Goal: Share content: Share content

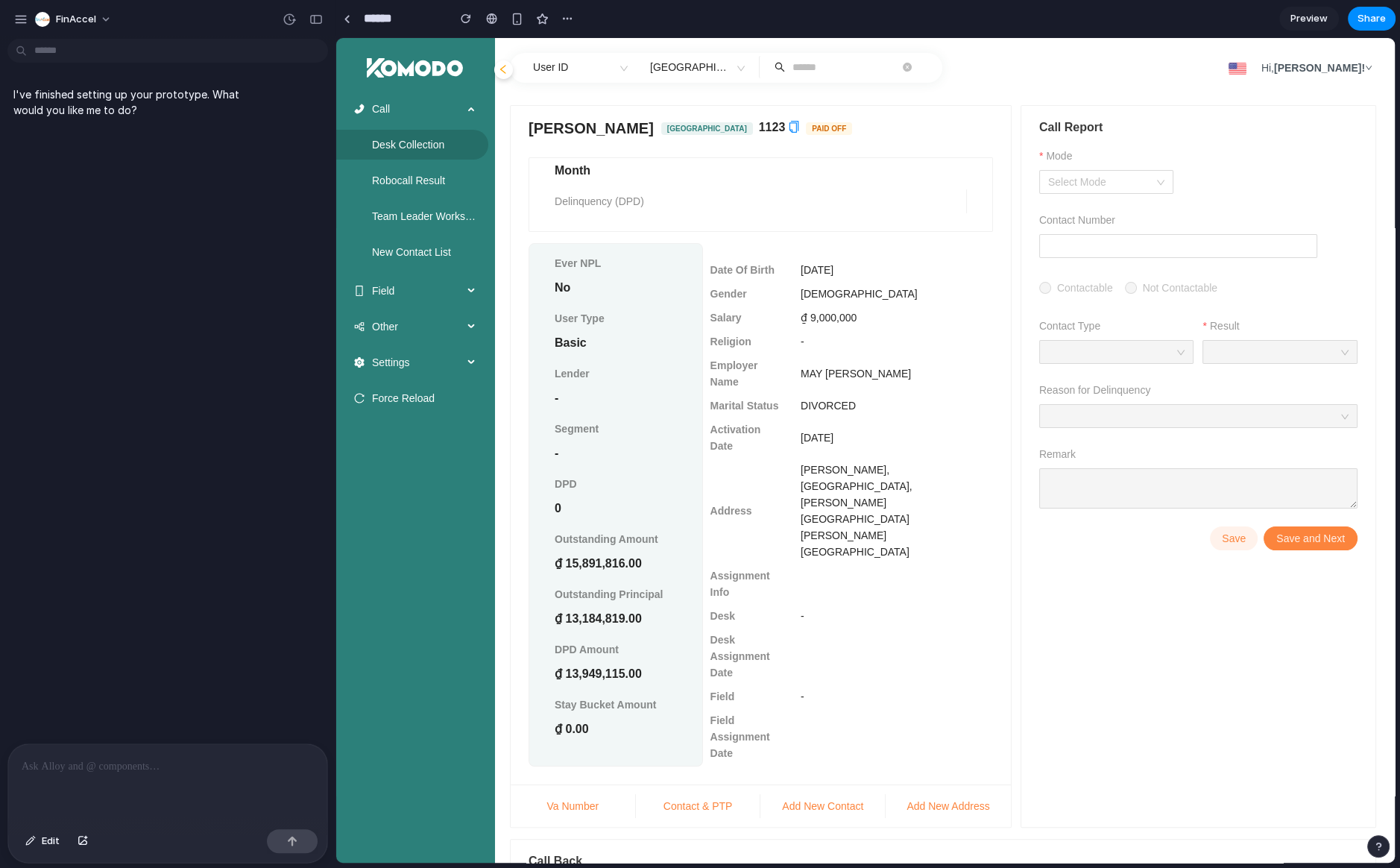
click at [129, 761] on p at bounding box center [167, 766] width 292 height 18
click at [138, 762] on p at bounding box center [167, 766] width 292 height 18
click at [158, 763] on p at bounding box center [167, 766] width 292 height 18
click at [158, 772] on p at bounding box center [167, 766] width 292 height 18
click at [293, 843] on div "button" at bounding box center [291, 840] width 10 height 10
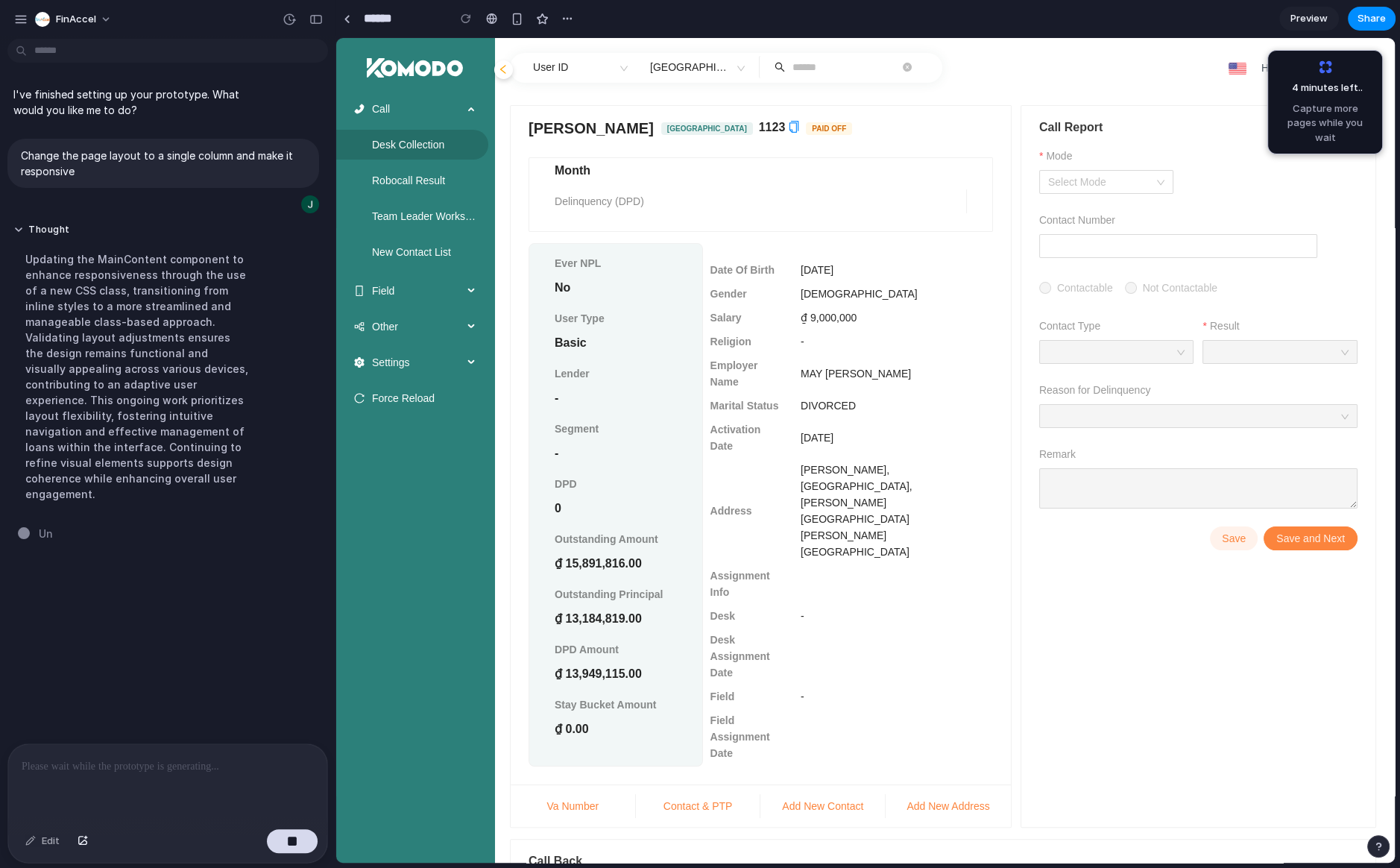
click at [406, 463] on div "Call Desk Collection Robocall Result Team Leader Workspace New Contact List Fie…" at bounding box center [412, 735] width 151 height 1366
click at [397, 458] on div "Call Desk Collection Robocall Result Team Leader Workspace New Contact List Fie…" at bounding box center [412, 735] width 151 height 1366
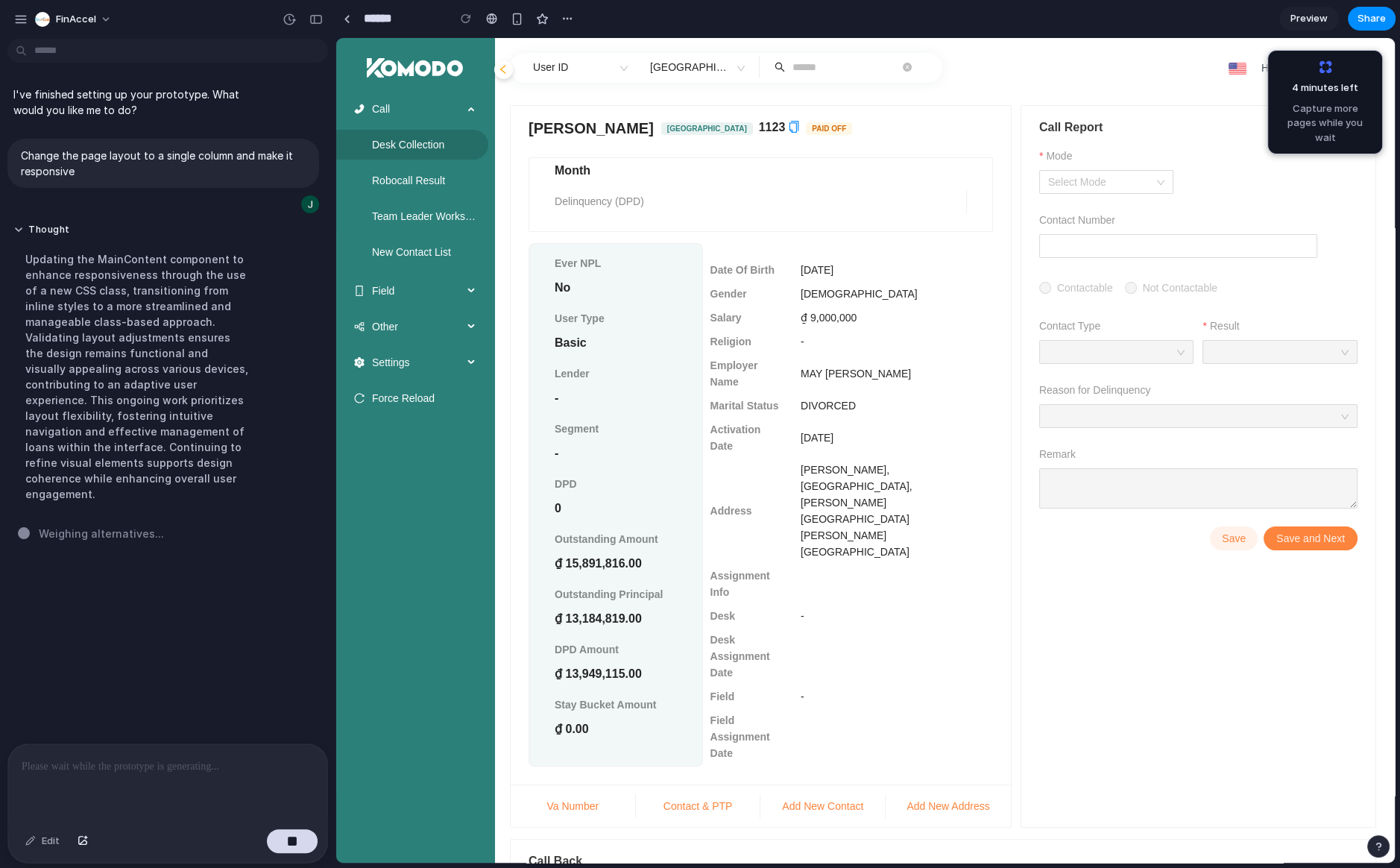
click at [397, 458] on div "Call Desk Collection Robocall Result Team Leader Workspace New Contact List Fie…" at bounding box center [412, 735] width 151 height 1366
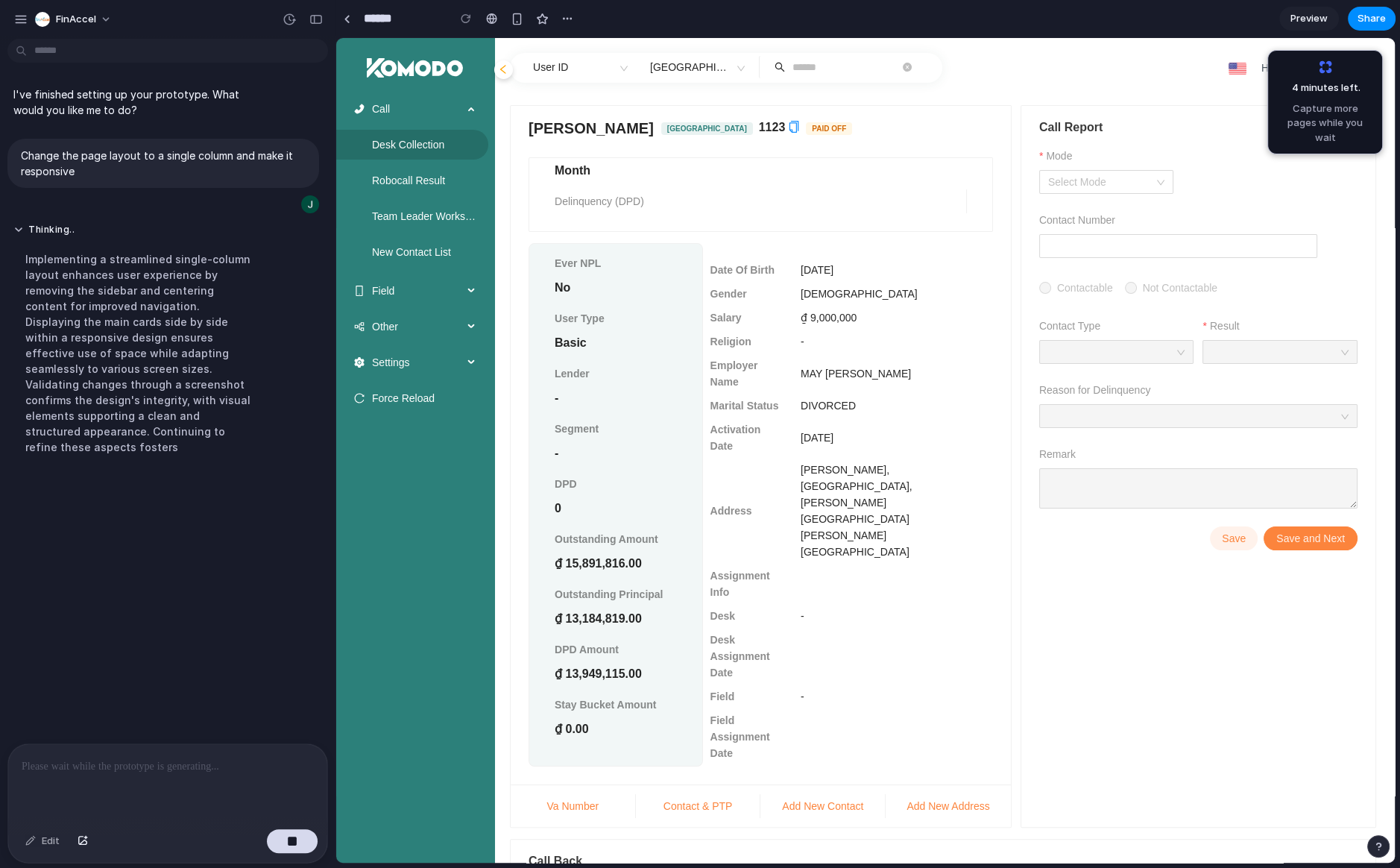
click at [397, 454] on div "Call Desk Collection Robocall Result Team Leader Workspace New Contact List Fie…" at bounding box center [412, 735] width 151 height 1366
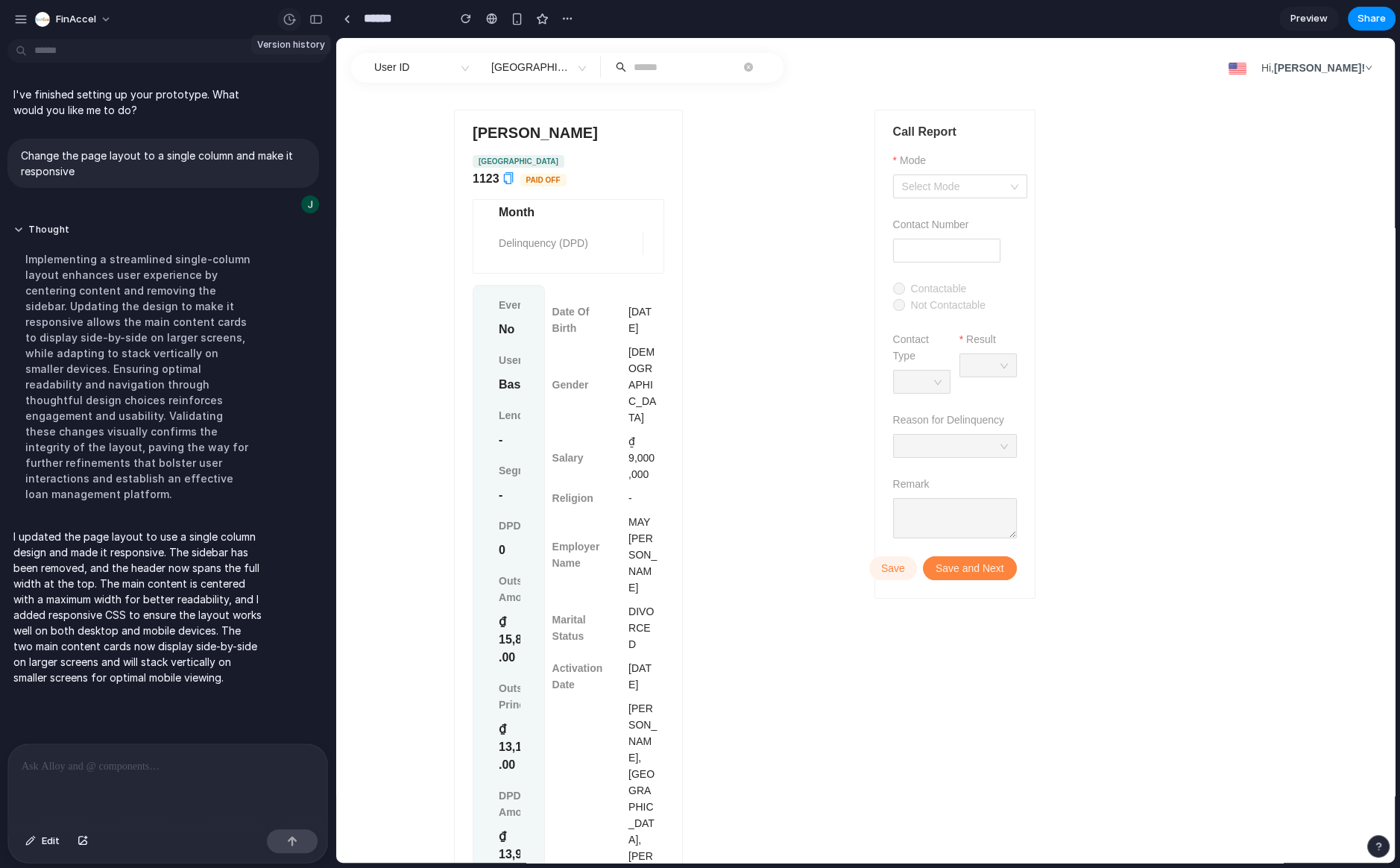
click at [291, 15] on div "button" at bounding box center [289, 19] width 14 height 14
click at [243, 20] on div "v1 Current" at bounding box center [700, 434] width 1400 height 868
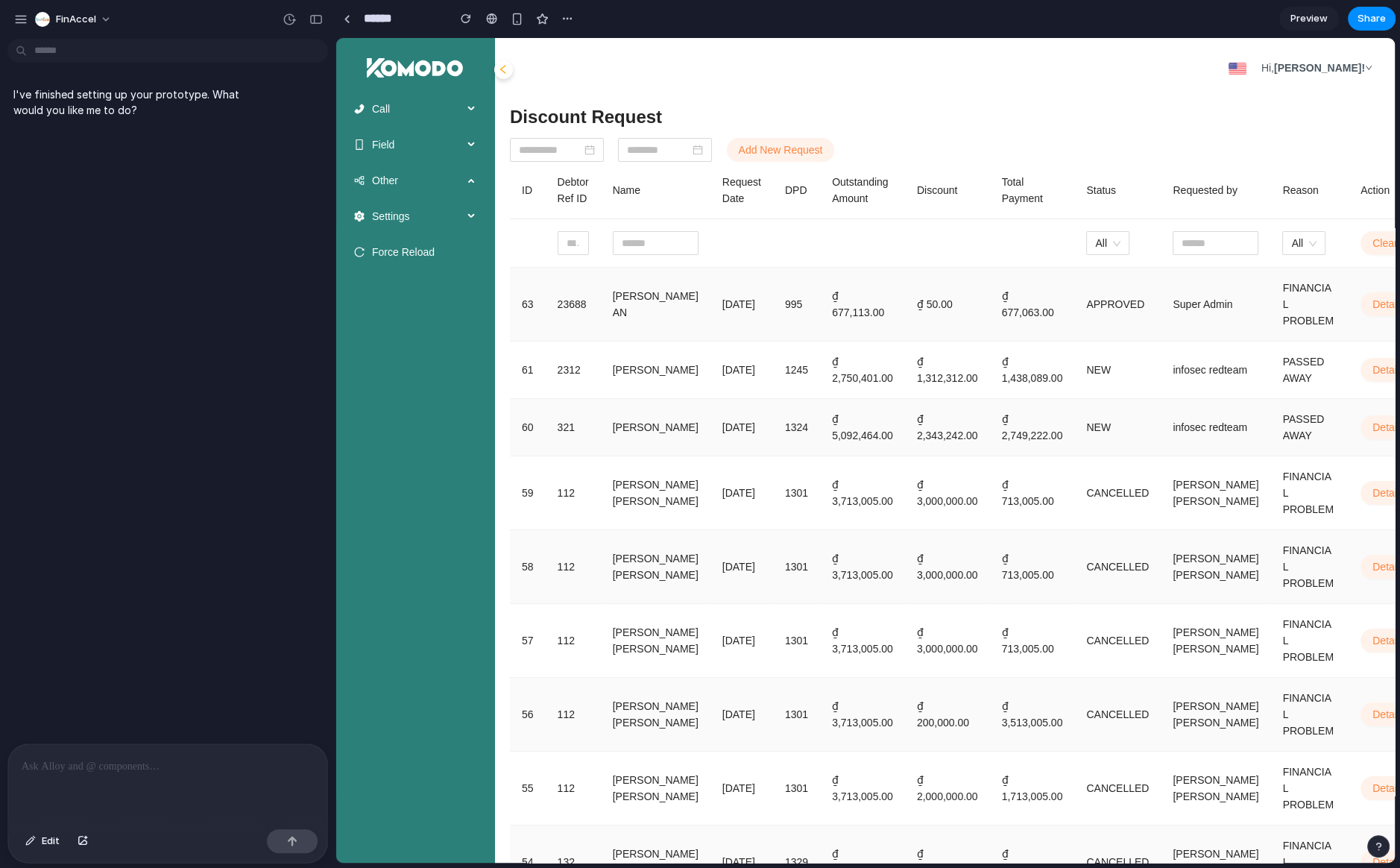
click at [188, 759] on p at bounding box center [167, 766] width 292 height 18
click at [156, 760] on p at bounding box center [167, 766] width 292 height 18
click at [191, 762] on p at bounding box center [167, 766] width 292 height 18
click at [111, 769] on p at bounding box center [167, 766] width 292 height 18
click at [113, 767] on p at bounding box center [167, 766] width 292 height 18
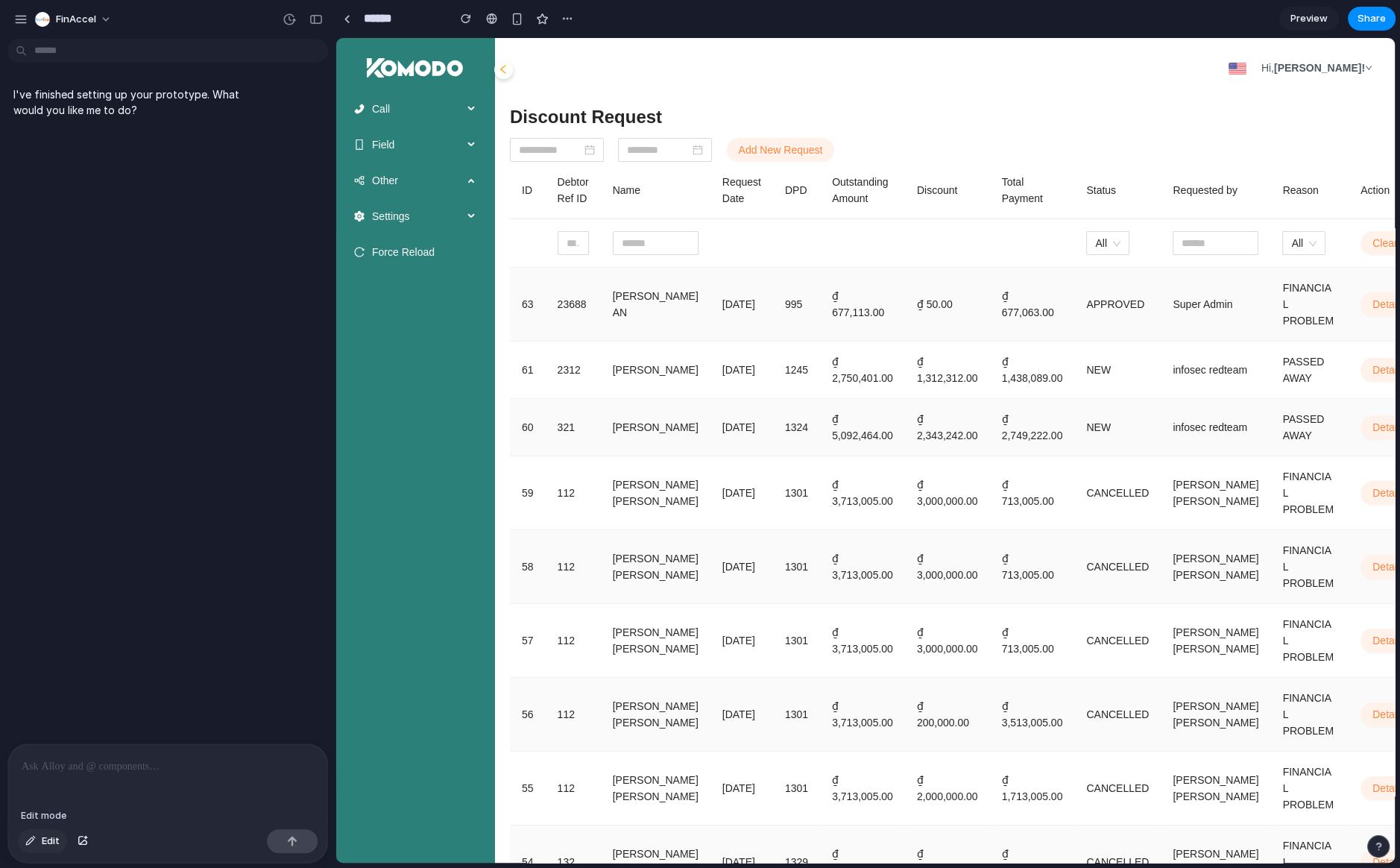
click at [56, 840] on span "Edit" at bounding box center [50, 841] width 18 height 15
click at [834, 153] on div at bounding box center [866, 450] width 1059 height 825
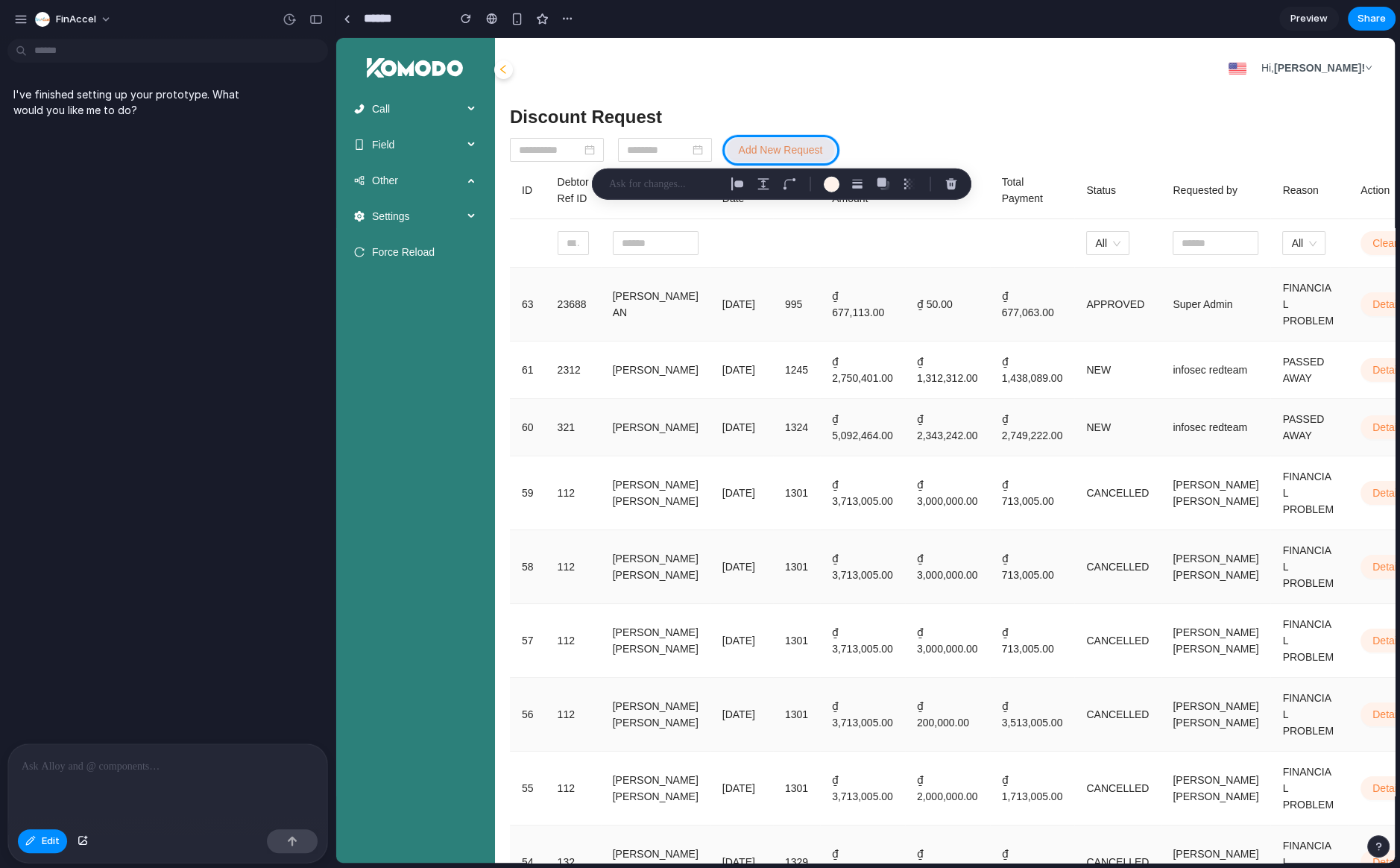
click at [934, 788] on p at bounding box center [973, 825] width 78 height 74
click at [1097, 193] on div at bounding box center [866, 450] width 1059 height 825
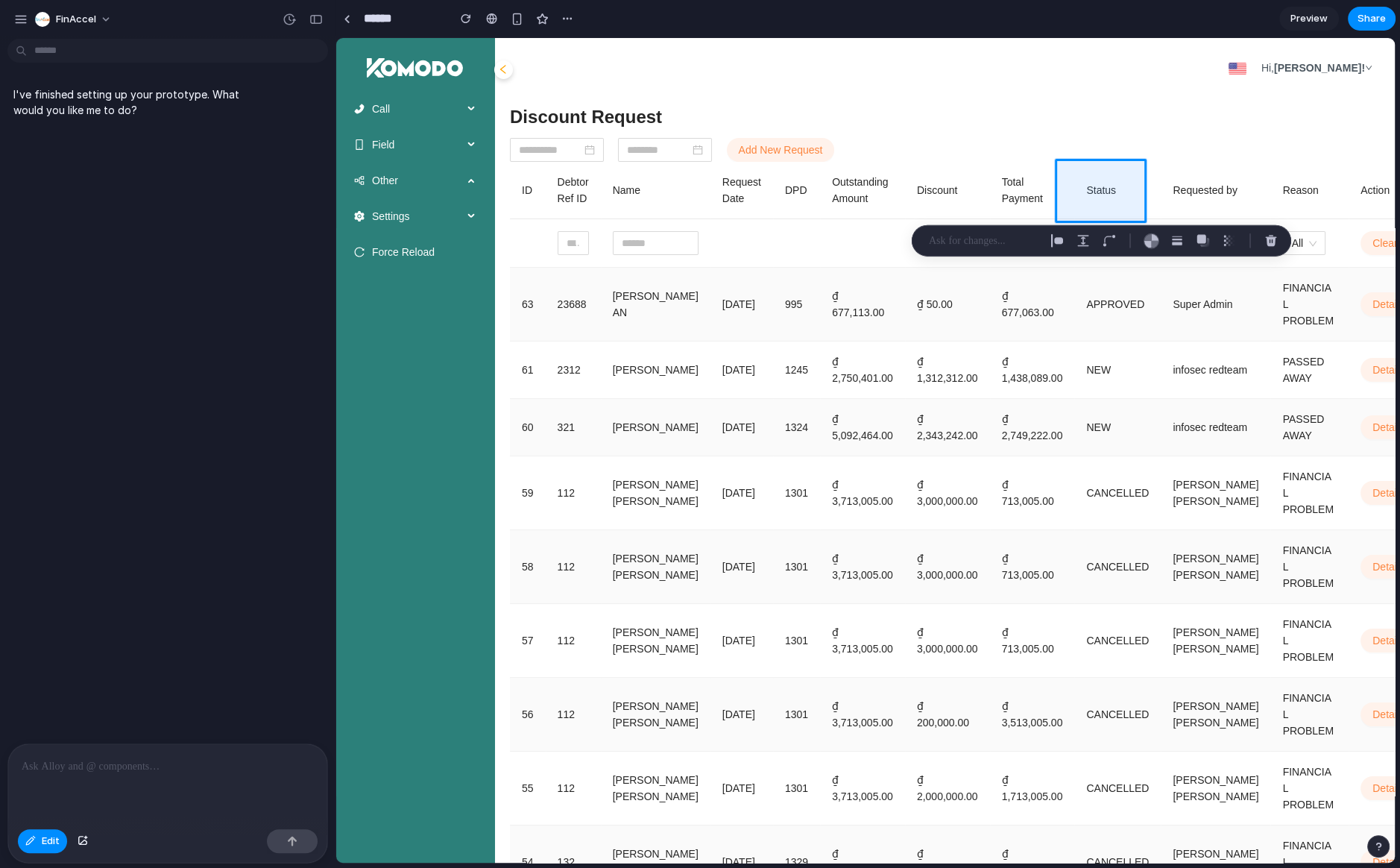
click at [954, 788] on p at bounding box center [973, 825] width 78 height 74
click at [982, 788] on p at bounding box center [973, 825] width 78 height 74
click at [969, 788] on p at bounding box center [973, 825] width 78 height 74
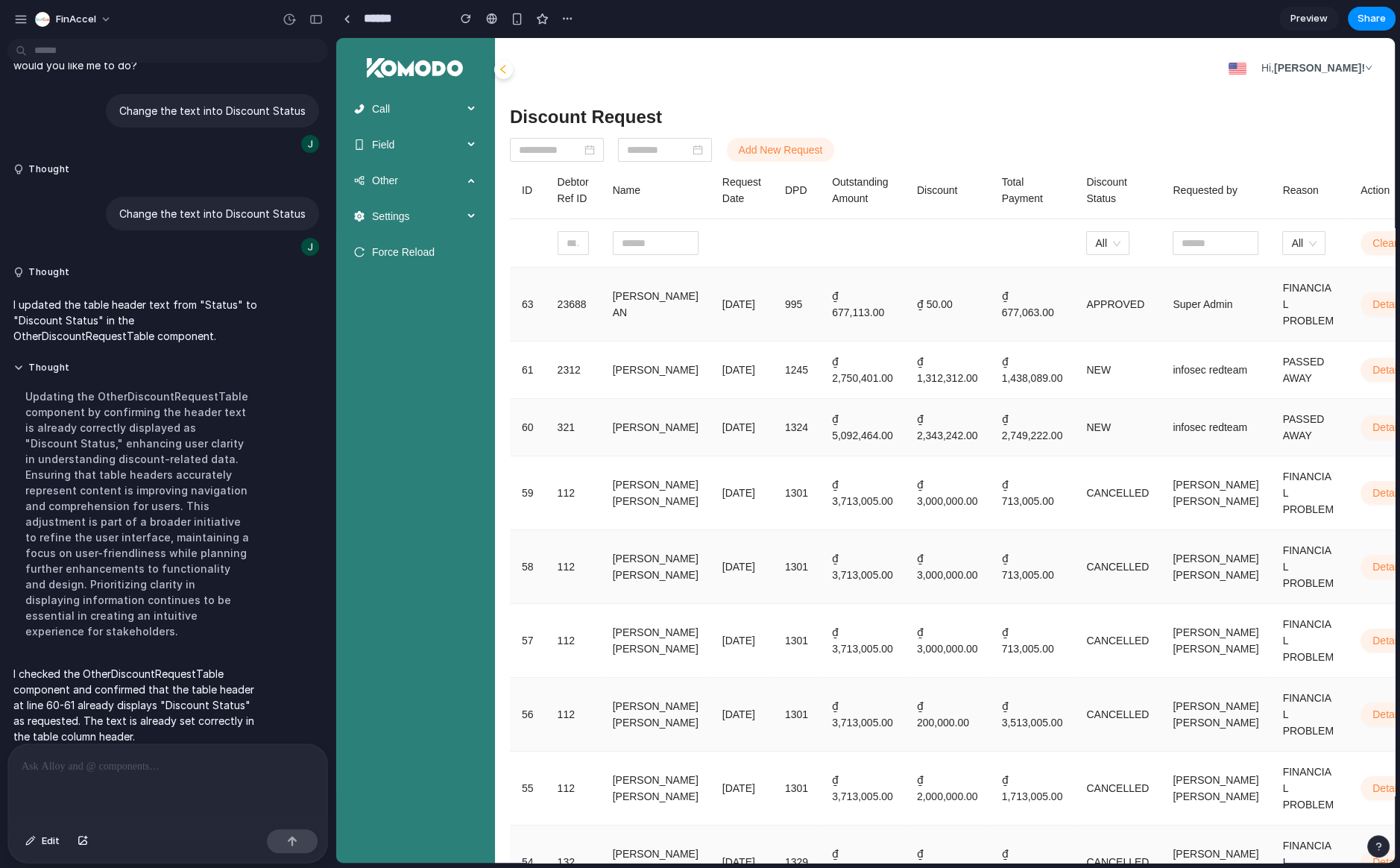
click at [186, 770] on p at bounding box center [167, 766] width 292 height 18
click at [56, 840] on span "Edit" at bounding box center [50, 841] width 18 height 15
click at [62, 838] on button "Edit" at bounding box center [42, 841] width 49 height 24
click at [129, 781] on div at bounding box center [168, 784] width 319 height 79
click at [137, 764] on p at bounding box center [167, 766] width 292 height 18
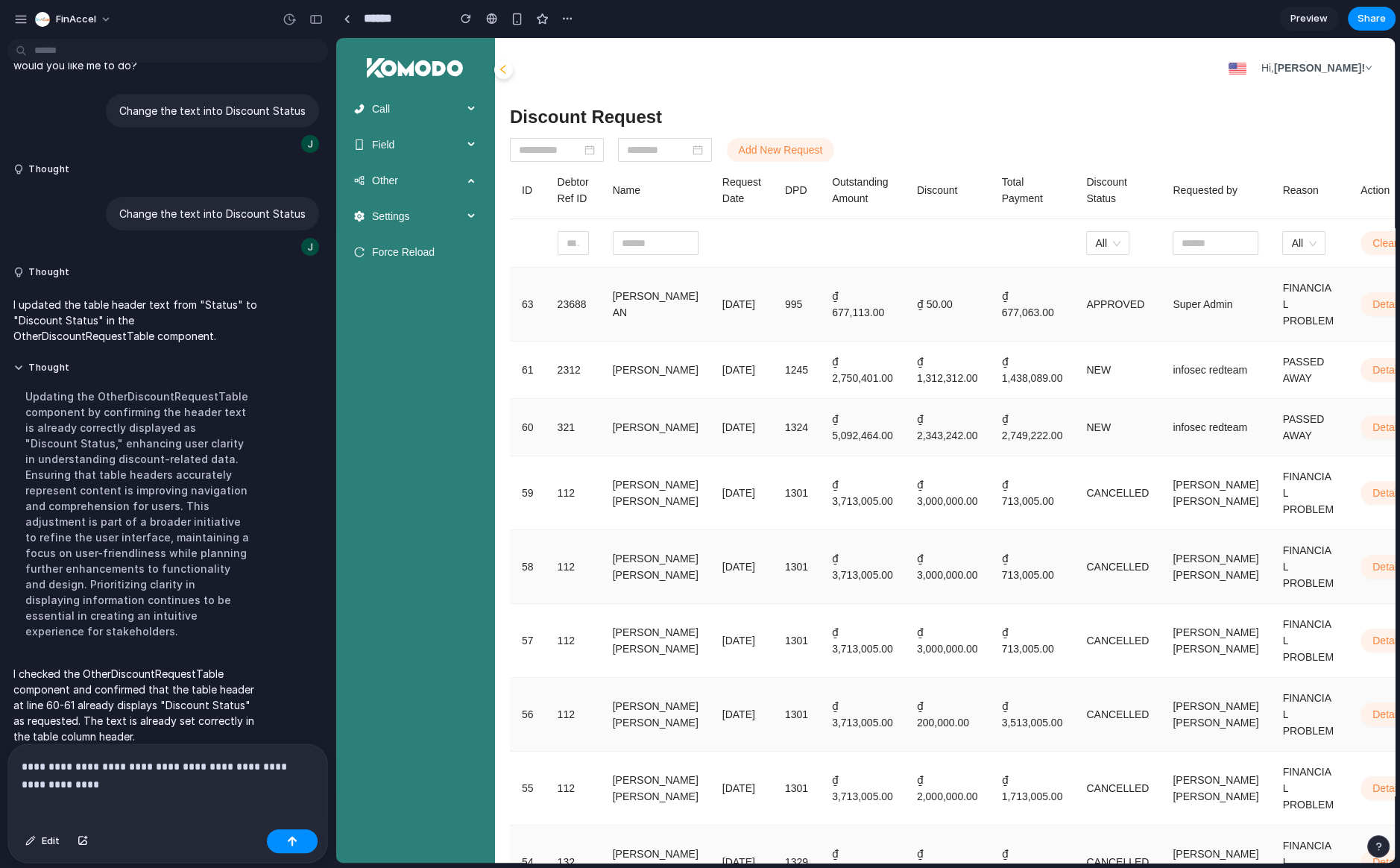
scroll to position [62, 0]
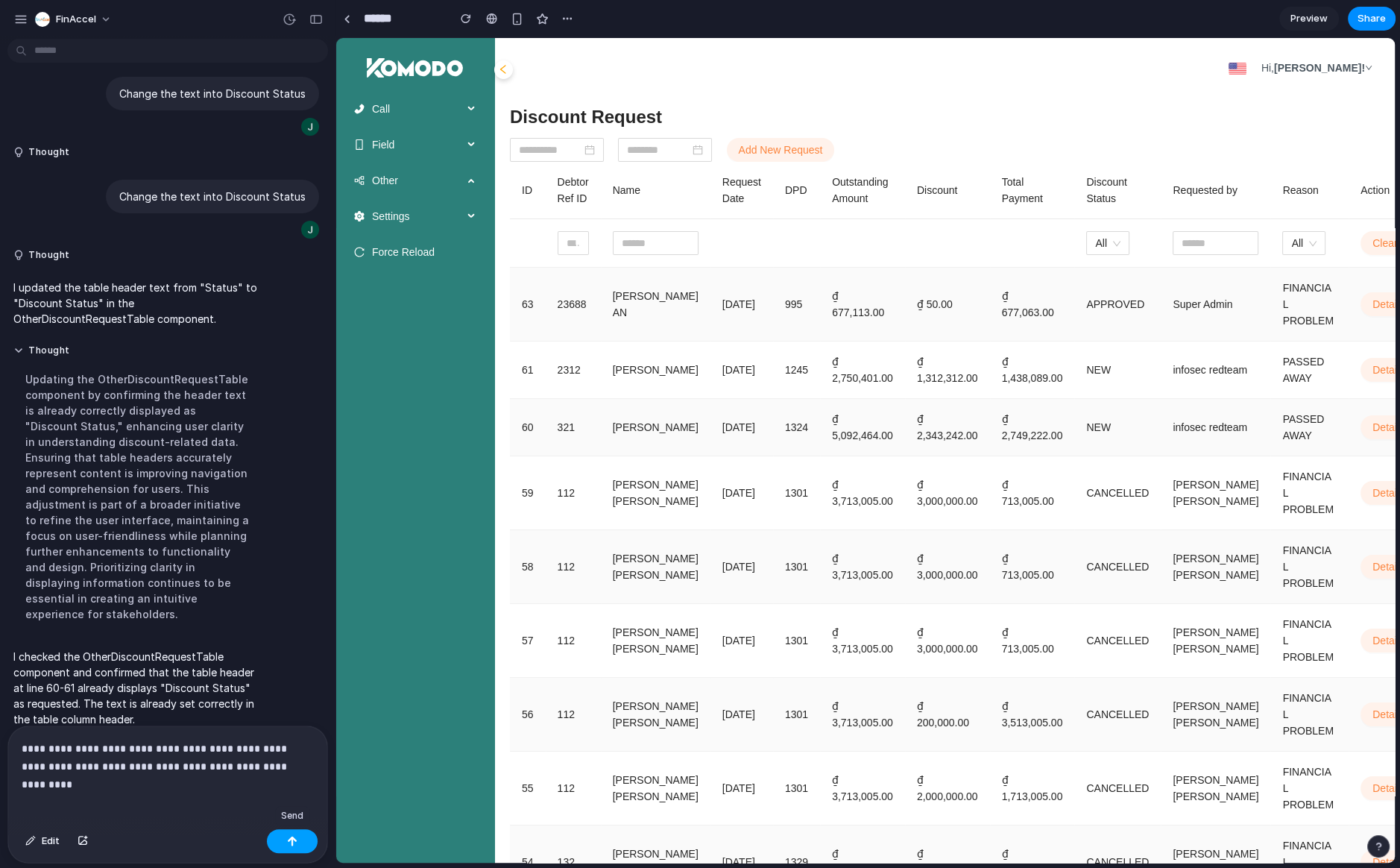
click at [306, 838] on button "button" at bounding box center [291, 841] width 51 height 24
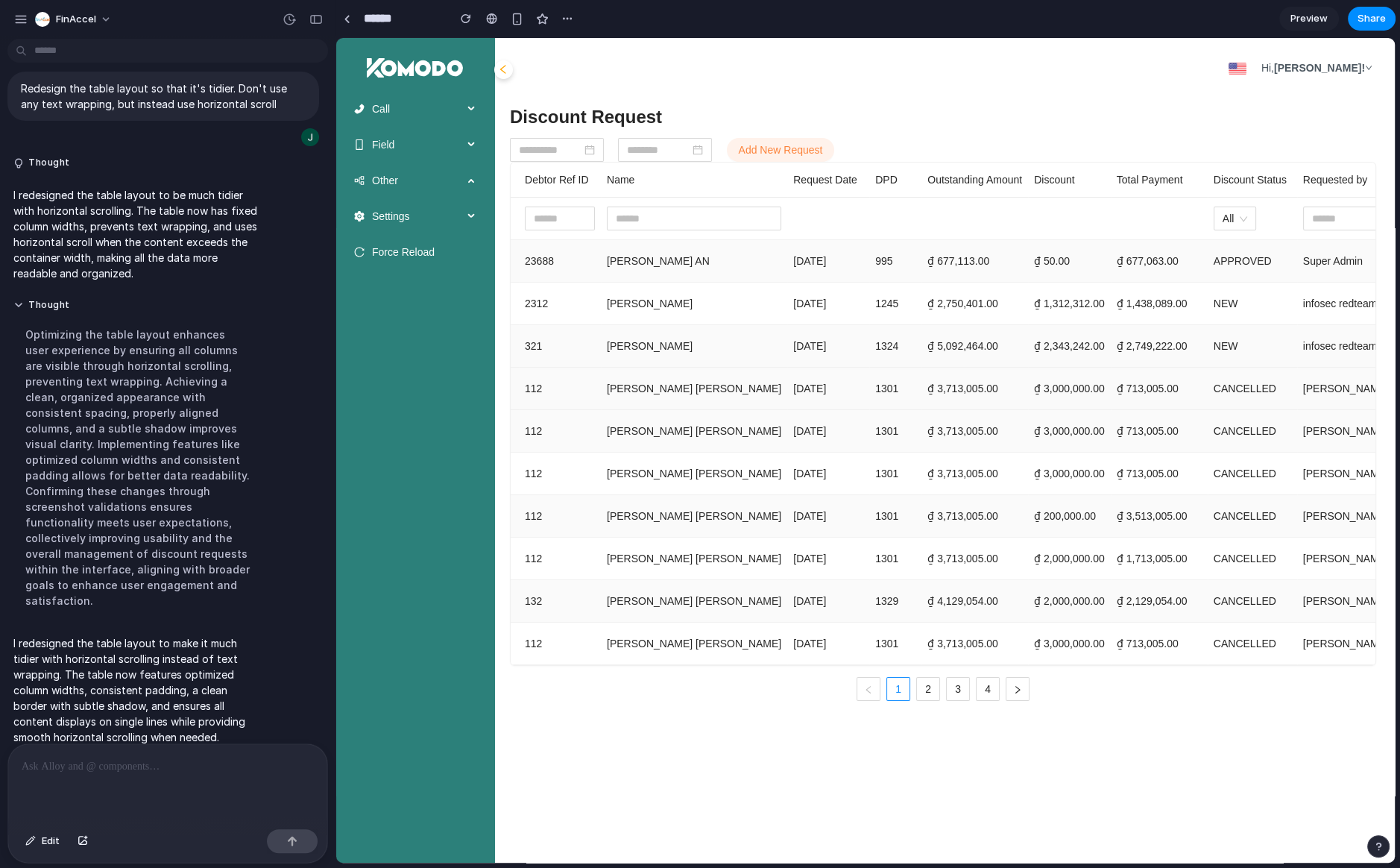
scroll to position [0, 0]
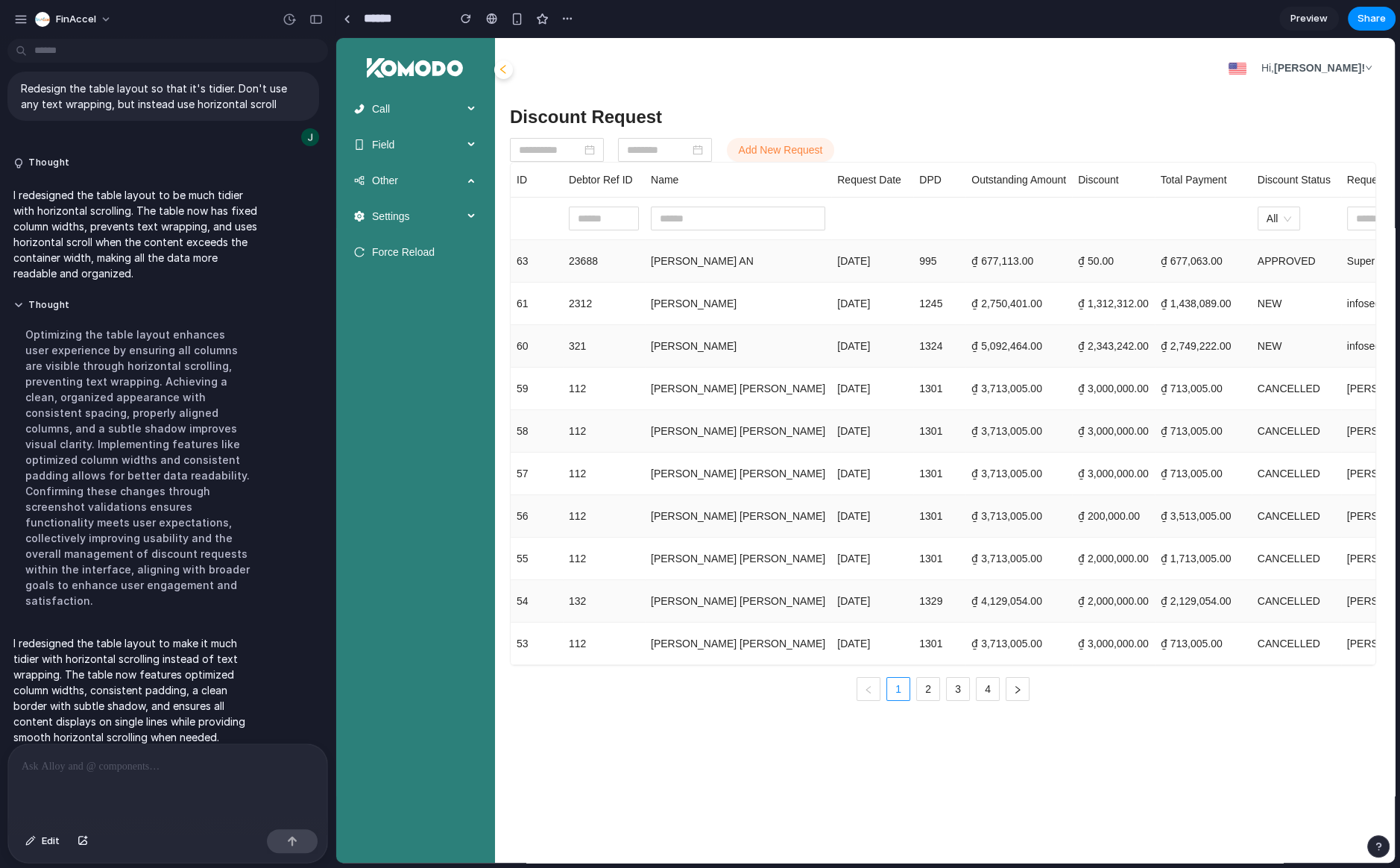
click at [697, 746] on main "Discount Request Add New Request ID Debtor Ref ID Name Request Date DPD Outstan…" at bounding box center [943, 472] width 881 height 750
click at [640, 720] on main "Discount Request Add New Request ID Debtor Ref ID Name Request Date DPD Outstan…" at bounding box center [943, 472] width 881 height 750
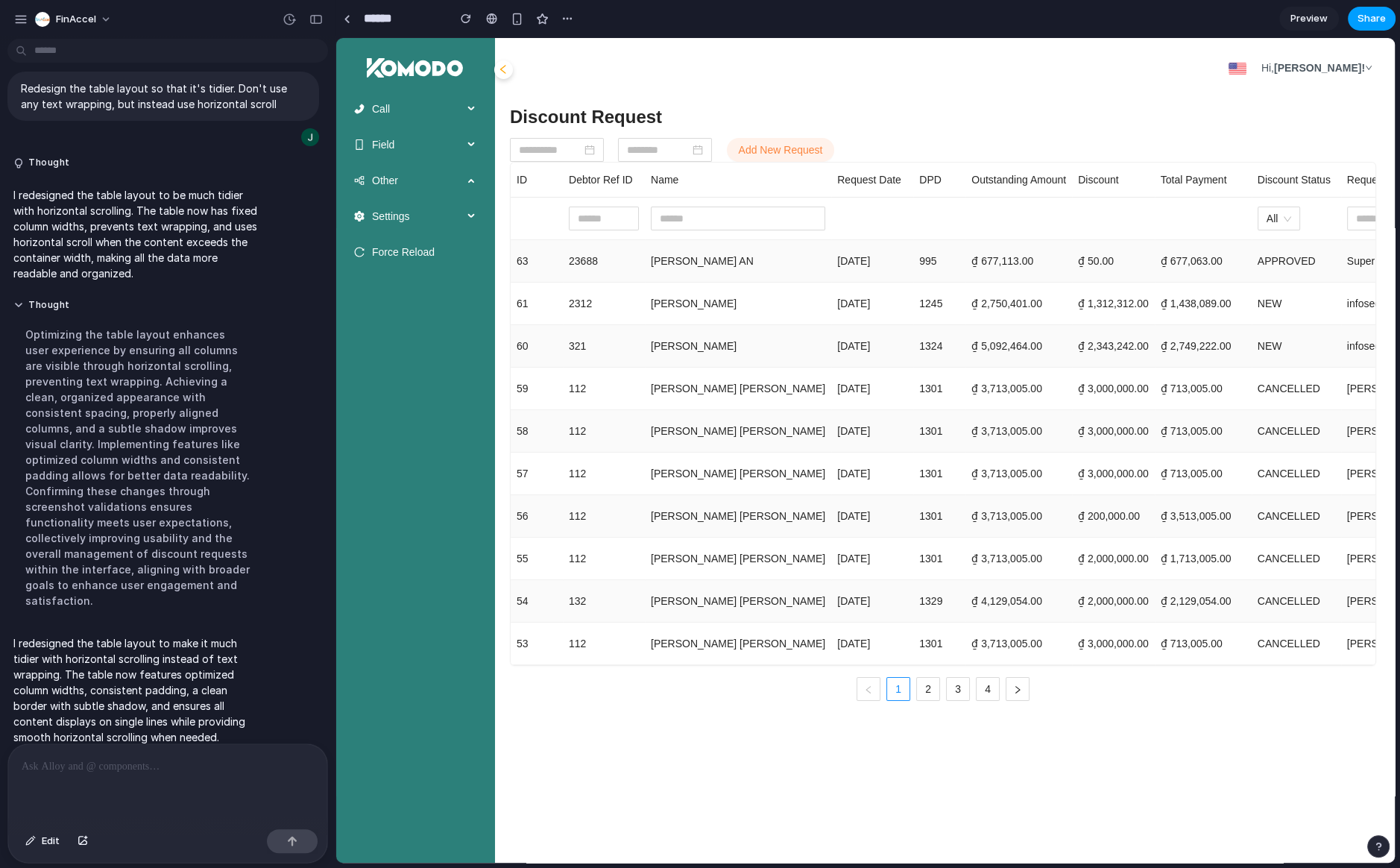
click at [1378, 20] on span "Share" at bounding box center [1371, 18] width 29 height 15
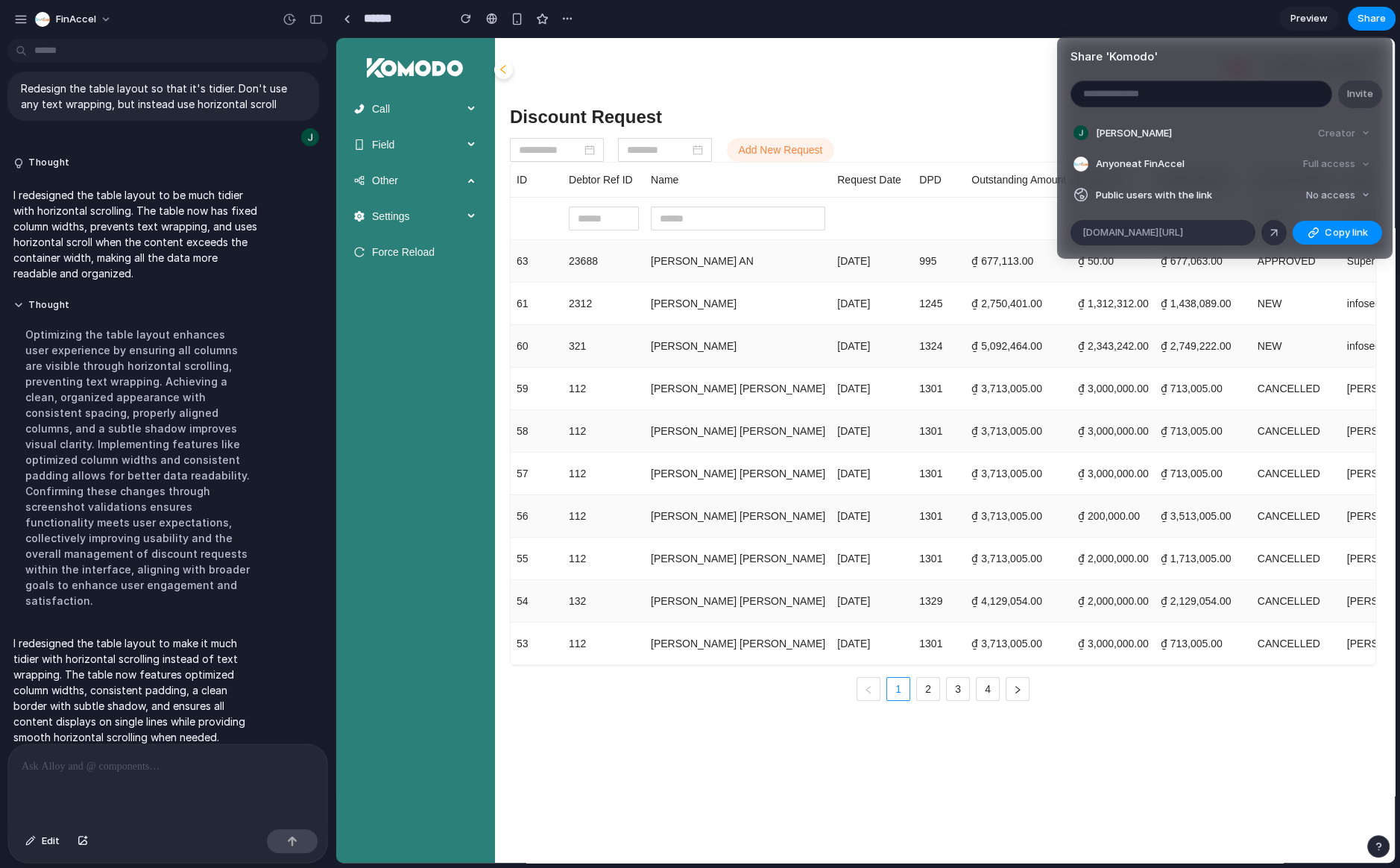
click at [764, 720] on div "Share ' Komodo ' Invite Jeremy Joseph Hanniel Creator Anyone at FinAccel Full a…" at bounding box center [700, 434] width 1400 height 868
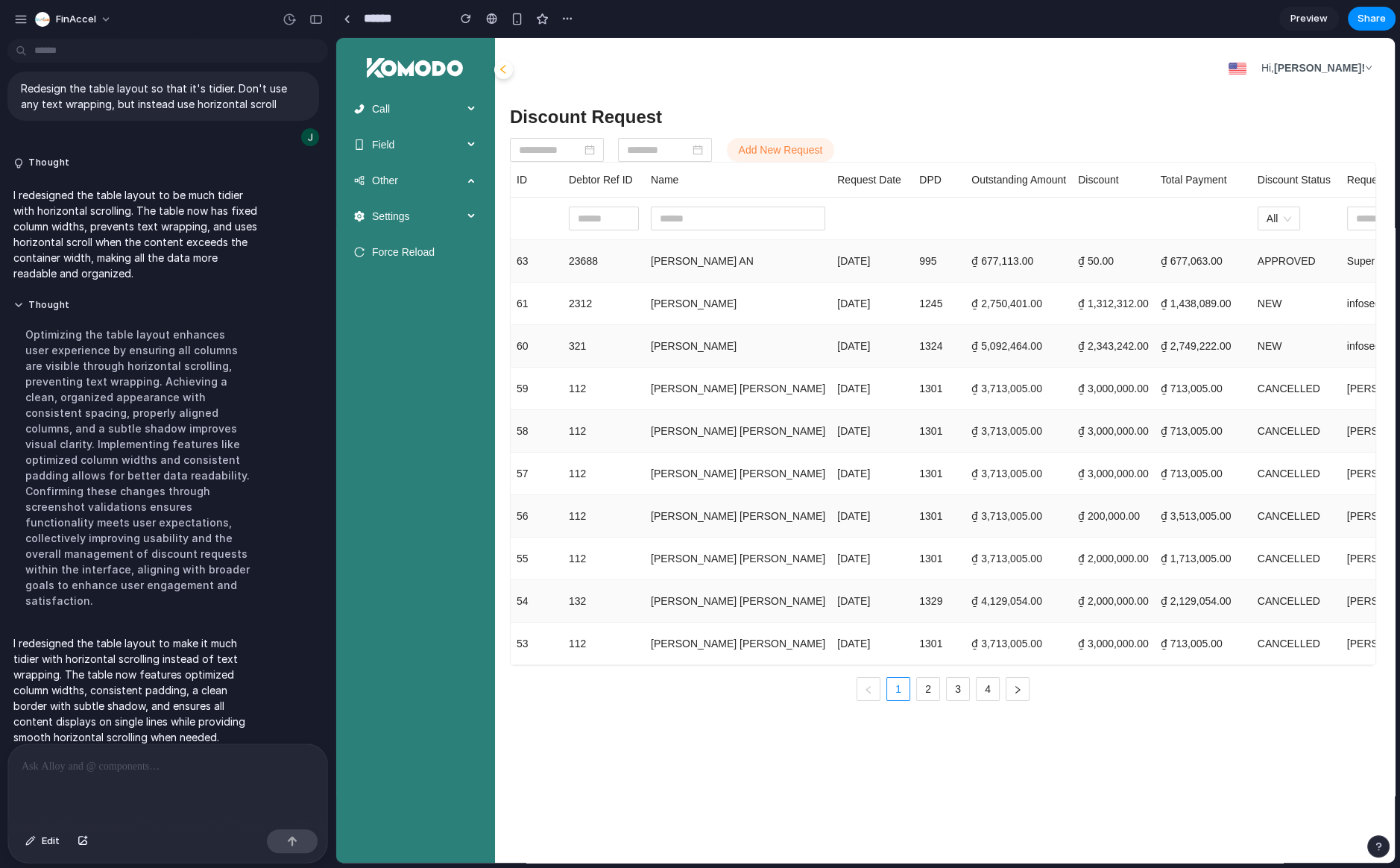
click at [764, 720] on main "Discount Request Add New Request ID Debtor Ref ID Name Request Date DPD Outstan…" at bounding box center [943, 472] width 881 height 750
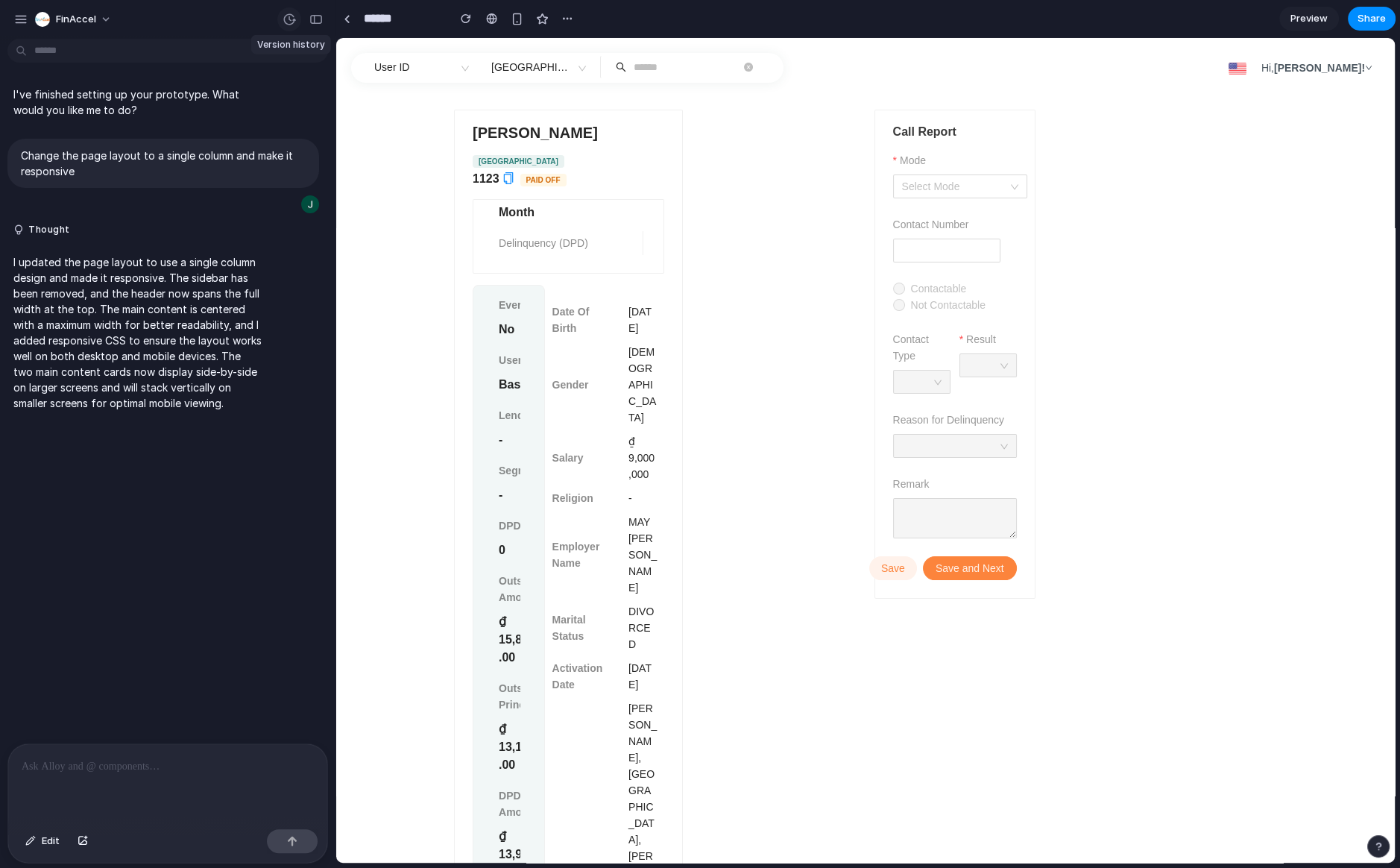
click at [287, 21] on div "button" at bounding box center [289, 19] width 14 height 14
click at [196, 124] on div "v1 Current" at bounding box center [700, 434] width 1400 height 868
click at [133, 774] on p at bounding box center [167, 766] width 292 height 18
